Goal: Task Accomplishment & Management: Manage account settings

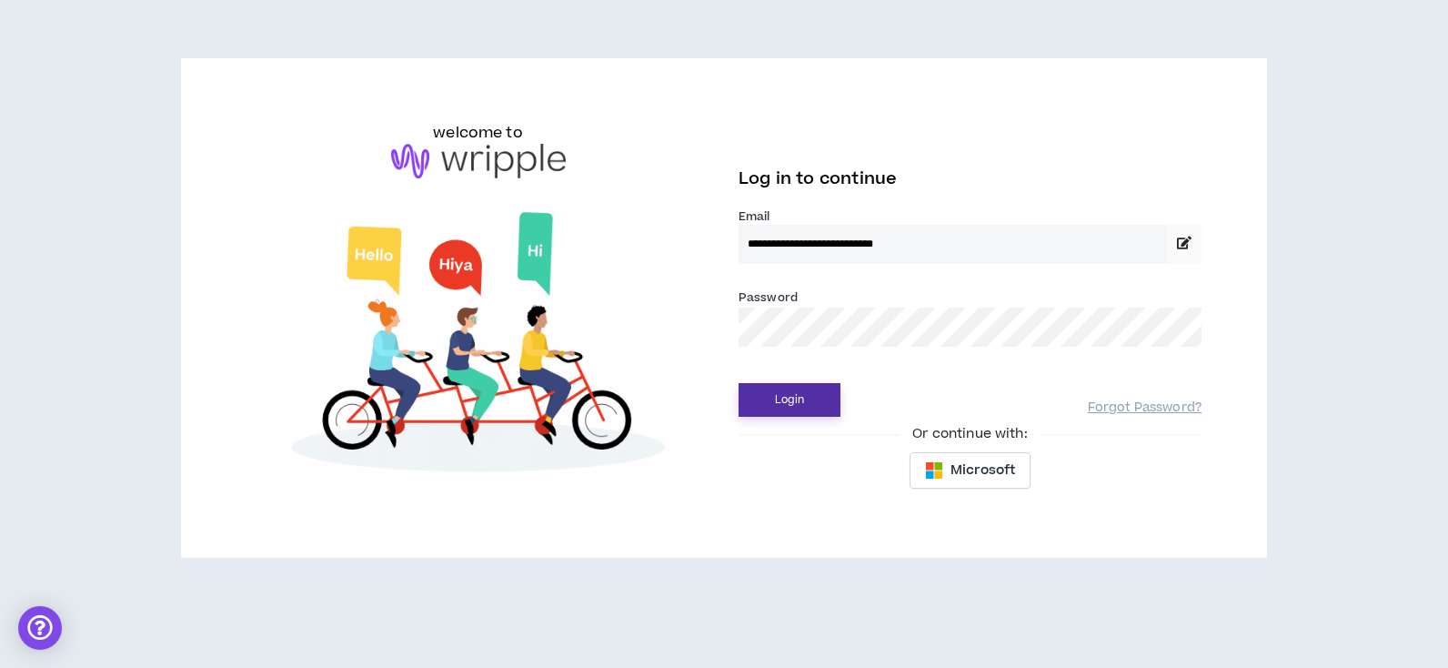
click at [817, 389] on button "Login" at bounding box center [790, 400] width 102 height 34
click at [794, 401] on button "Login" at bounding box center [790, 400] width 102 height 34
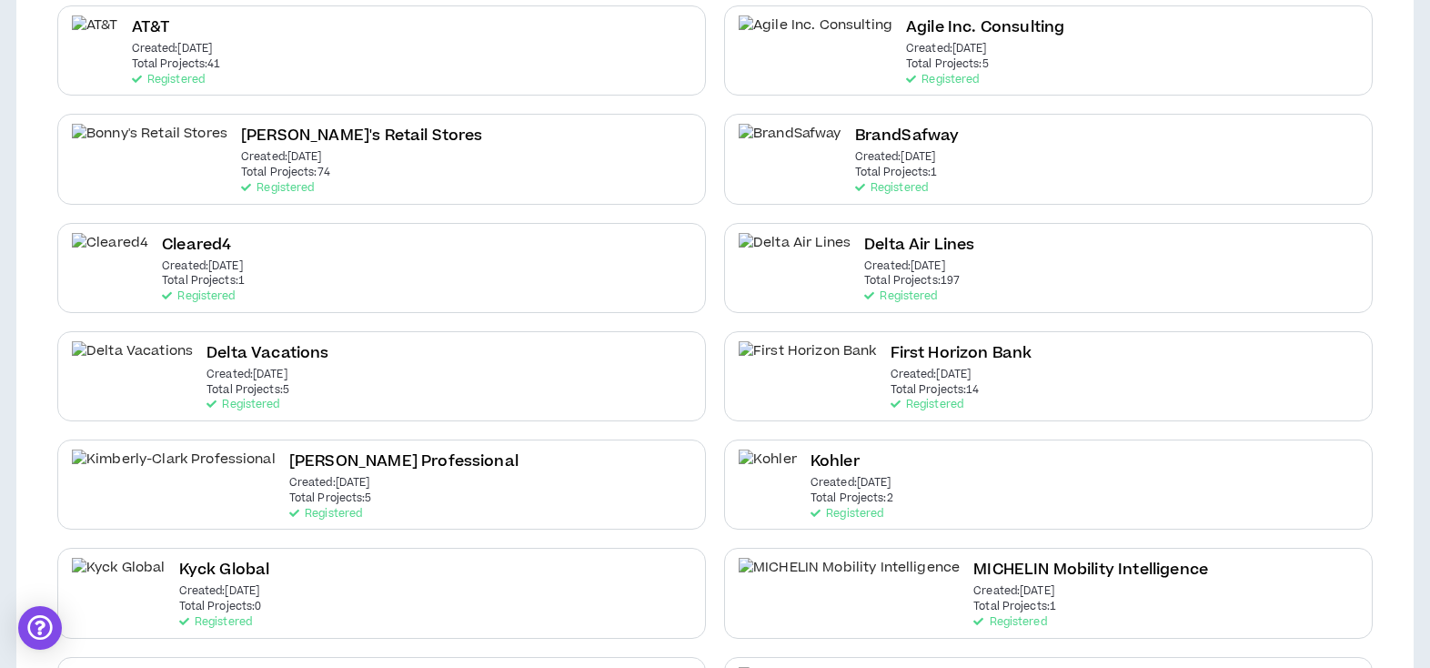
scroll to position [242, 0]
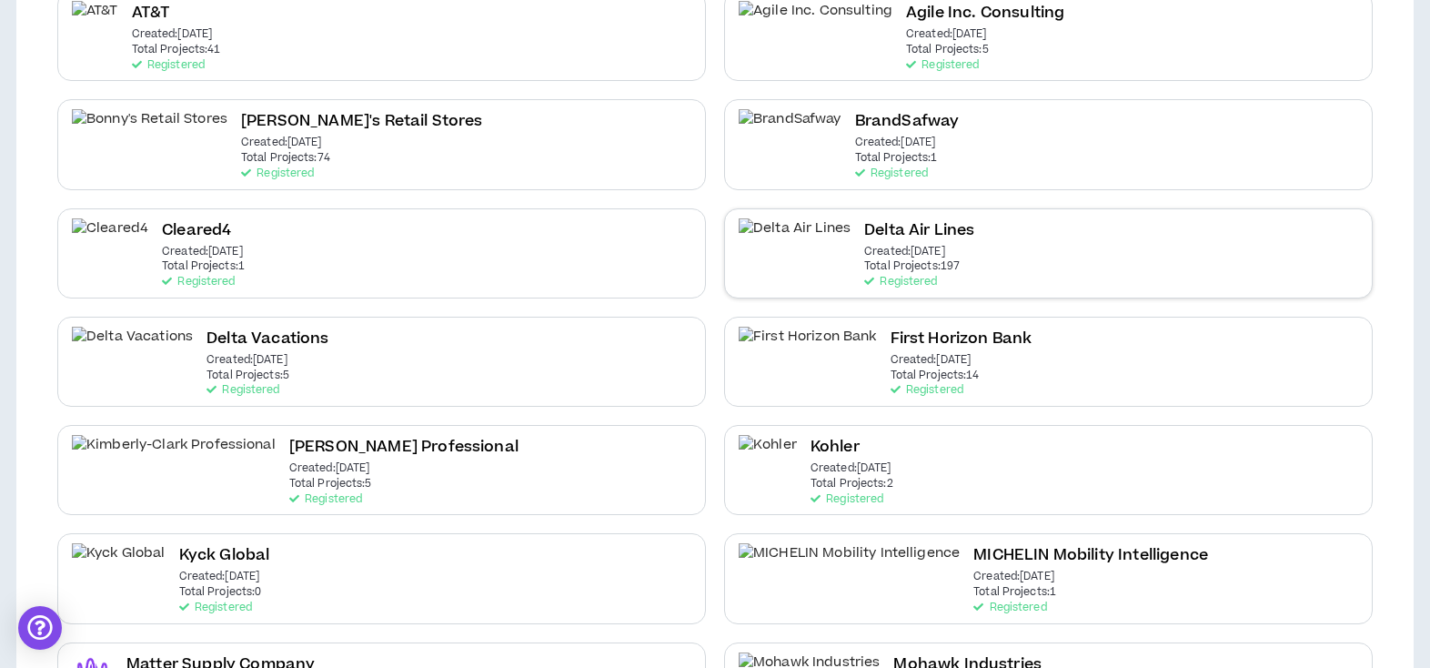
click at [864, 252] on p "Created: [DATE]" at bounding box center [904, 252] width 81 height 13
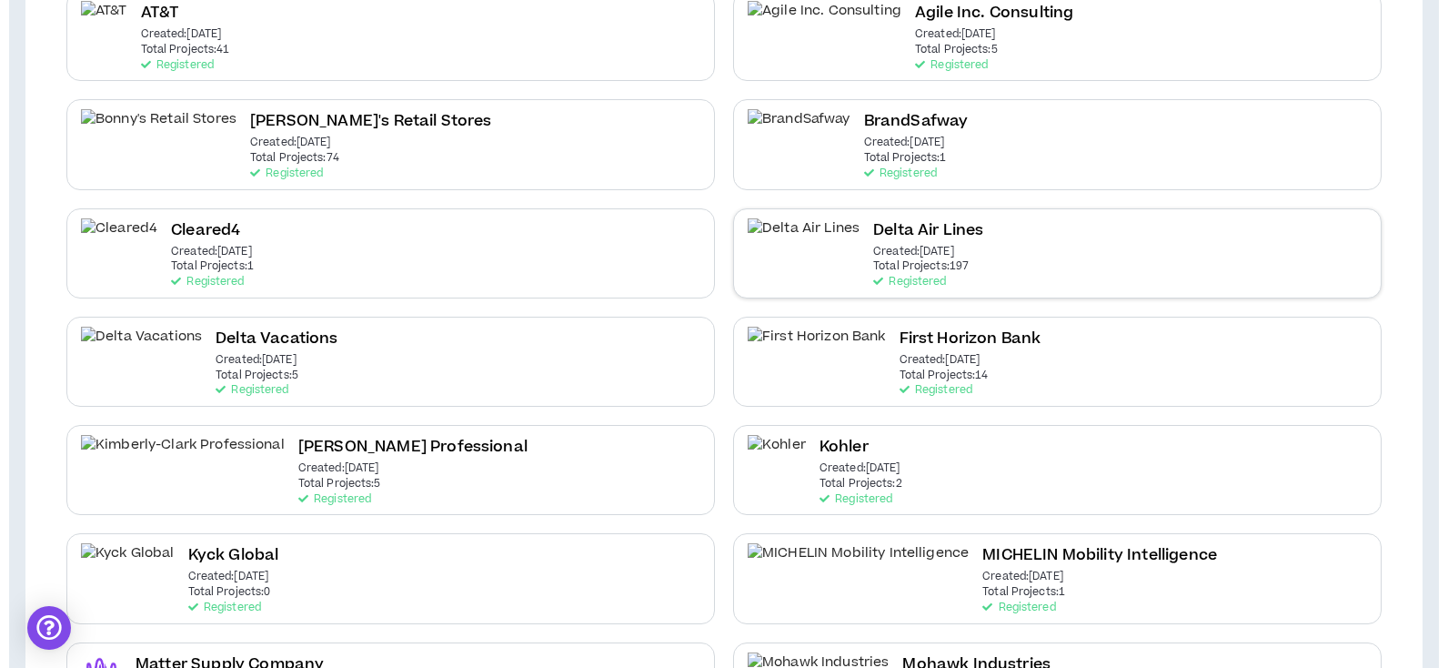
scroll to position [0, 0]
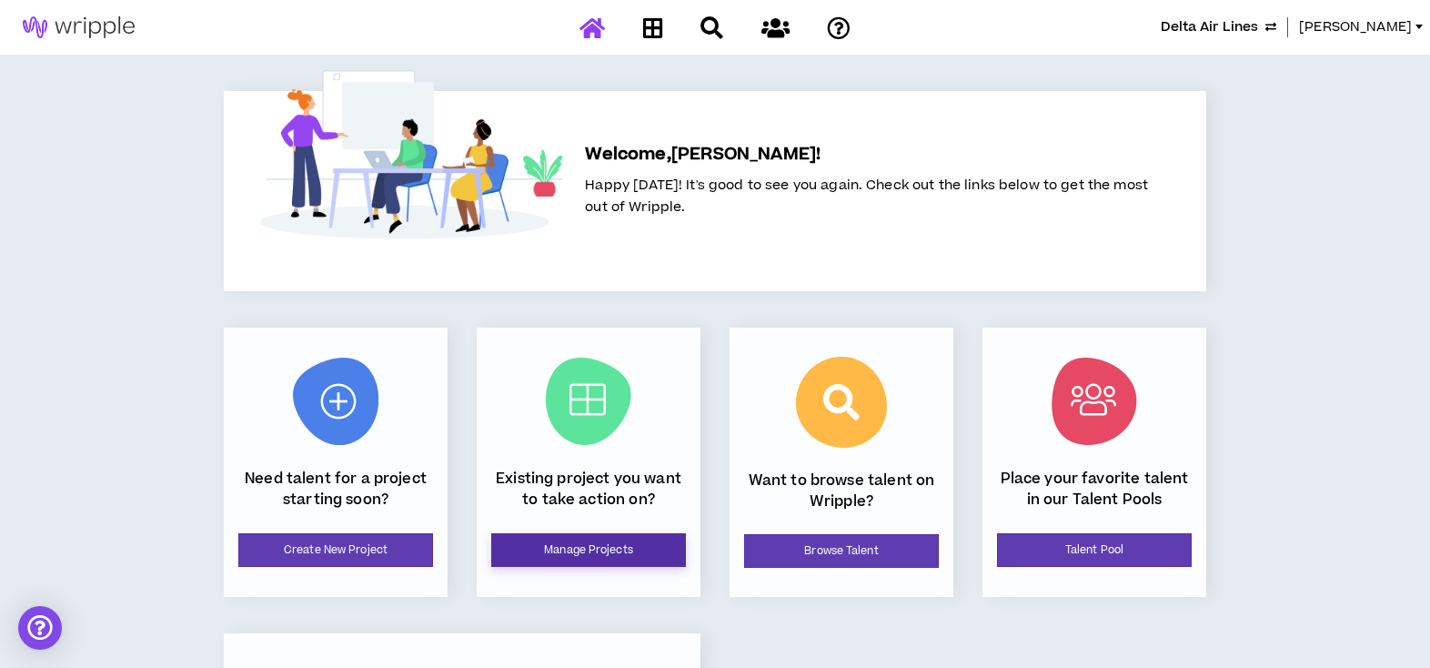
click at [650, 539] on link "Manage Projects" at bounding box center [588, 550] width 195 height 34
